Goal: Complete application form

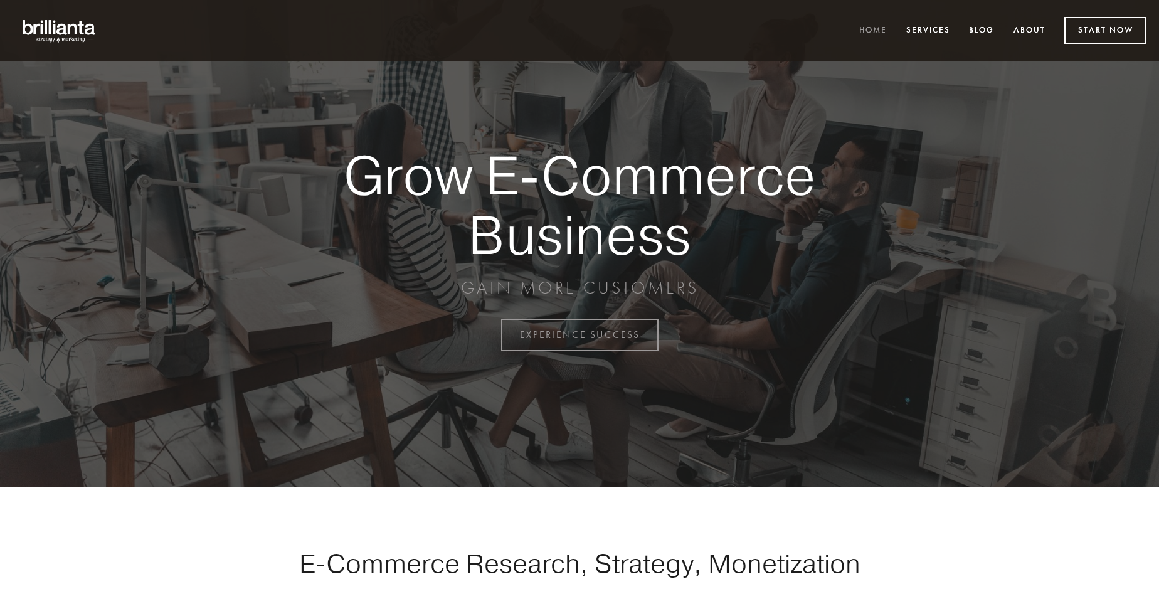
scroll to position [3287, 0]
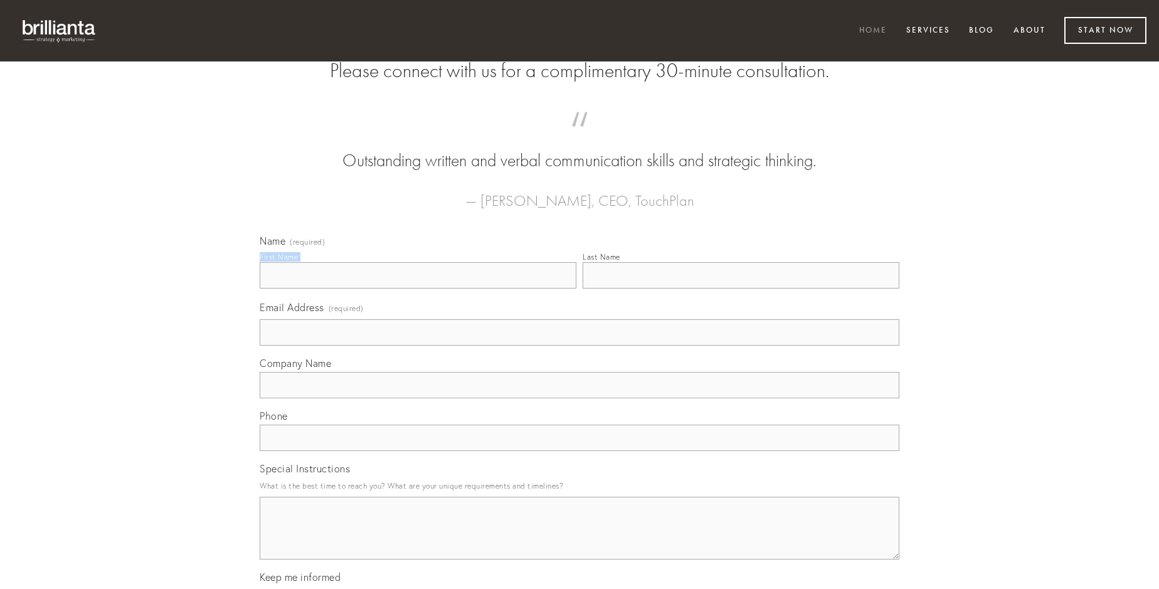
type input "[PERSON_NAME]"
click at [741, 288] on input "Last Name" at bounding box center [741, 275] width 317 height 26
type input "[PERSON_NAME]"
click at [579, 346] on input "Email Address (required)" at bounding box center [580, 332] width 640 height 26
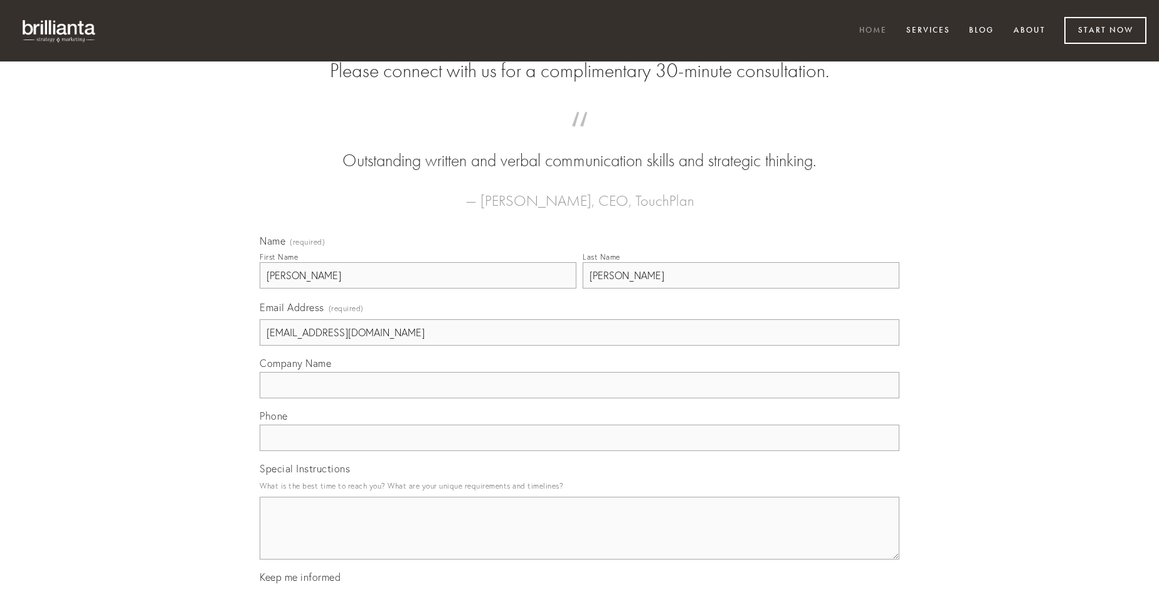
type input "[EMAIL_ADDRESS][DOMAIN_NAME]"
click at [579, 398] on input "Company Name" at bounding box center [580, 385] width 640 height 26
type input "vado"
click at [579, 451] on input "text" at bounding box center [580, 438] width 640 height 26
click at [579, 539] on textarea "Special Instructions" at bounding box center [580, 528] width 640 height 63
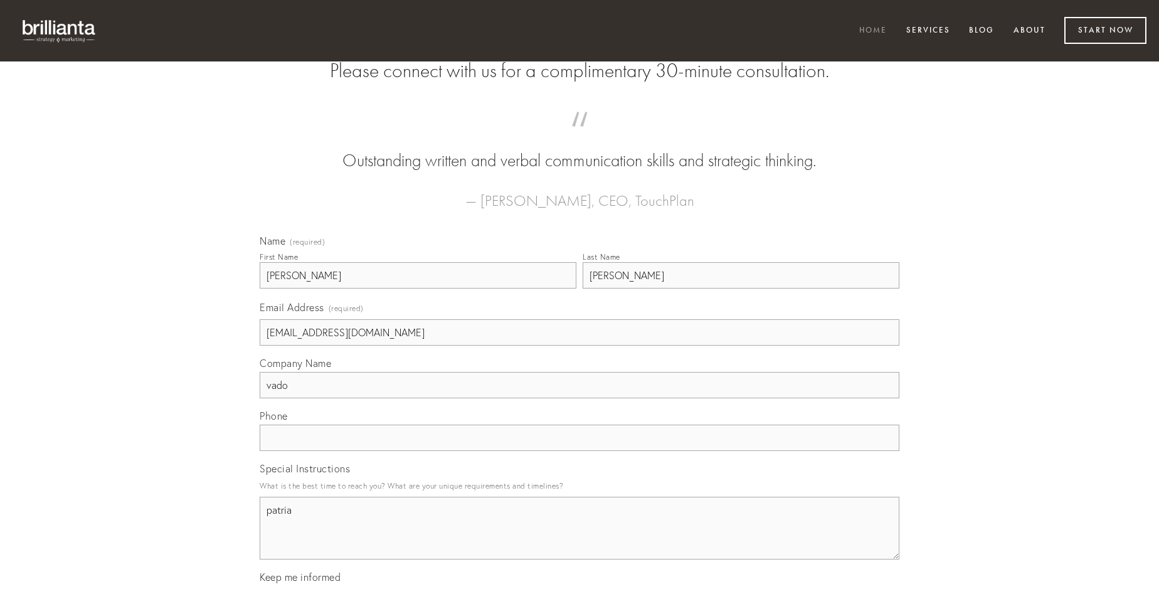
type textarea "patria"
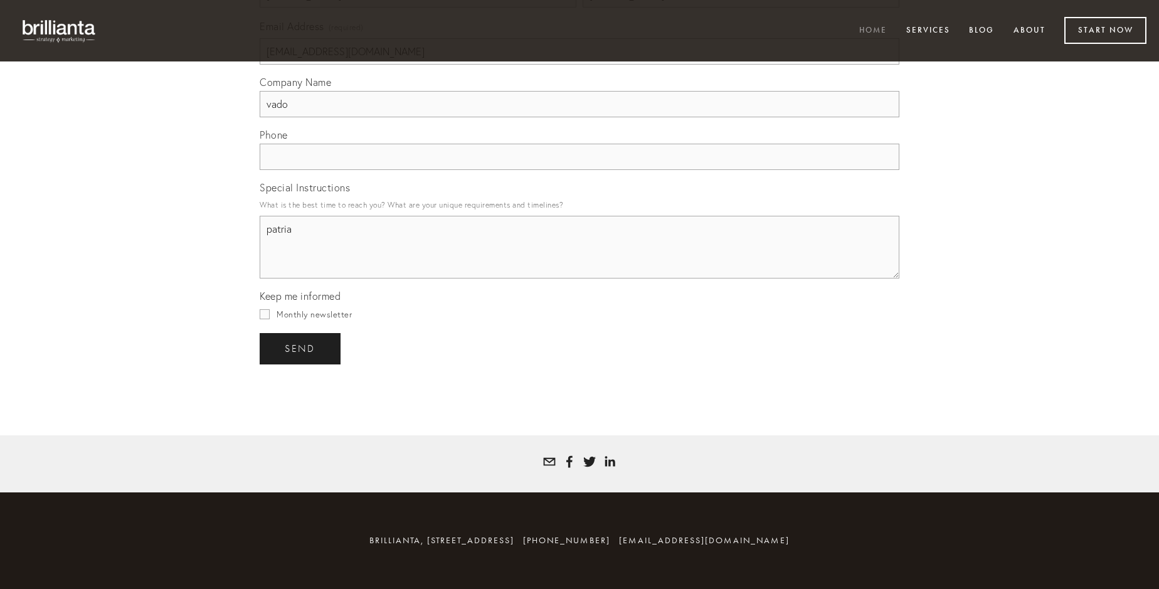
click at [301, 348] on span "send" at bounding box center [300, 348] width 31 height 11
